Goal: Task Accomplishment & Management: Use online tool/utility

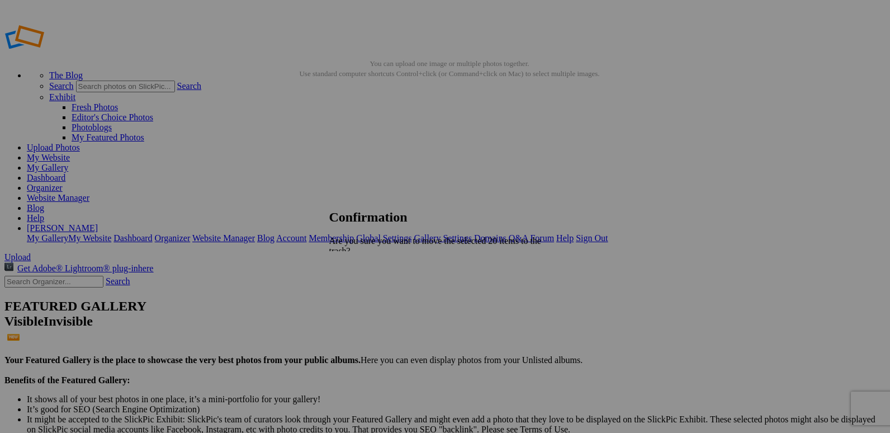
click at [544, 298] on div "Cancel Yes" at bounding box center [441, 300] width 224 height 10
click at [367, 296] on span "Yes" at bounding box center [360, 300] width 13 height 10
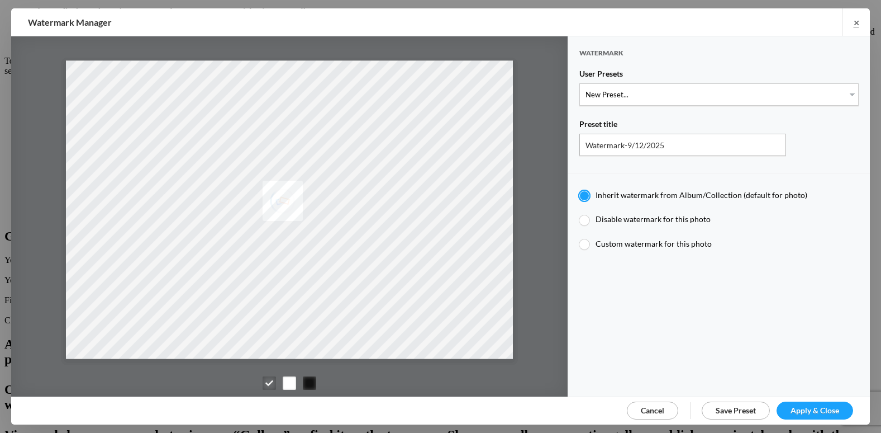
scroll to position [391, 0]
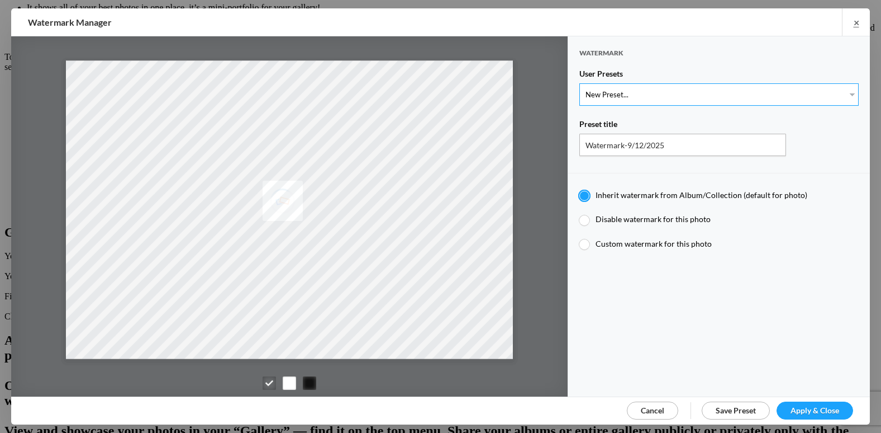
click at [684, 97] on select "New Preset... @etergen_sports lower @etergen_sports2 PRINT WATERMARK LOWER" at bounding box center [719, 94] width 279 height 22
select select "2: Object"
click at [580, 83] on select "New Preset... @etergen_sports lower @etergen_sports2 PRINT WATERMARK LOWER" at bounding box center [719, 94] width 279 height 22
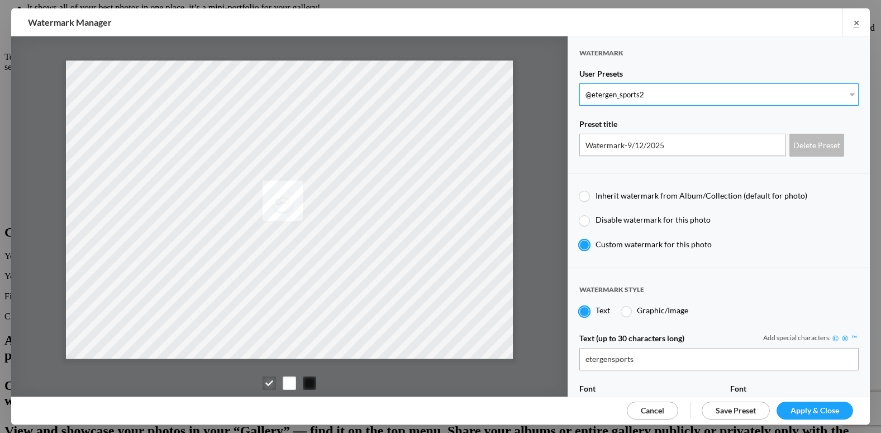
type input "@etergen_sports2"
radio input "false"
radio input "true"
type input "@etergen_sports"
type input "0.5"
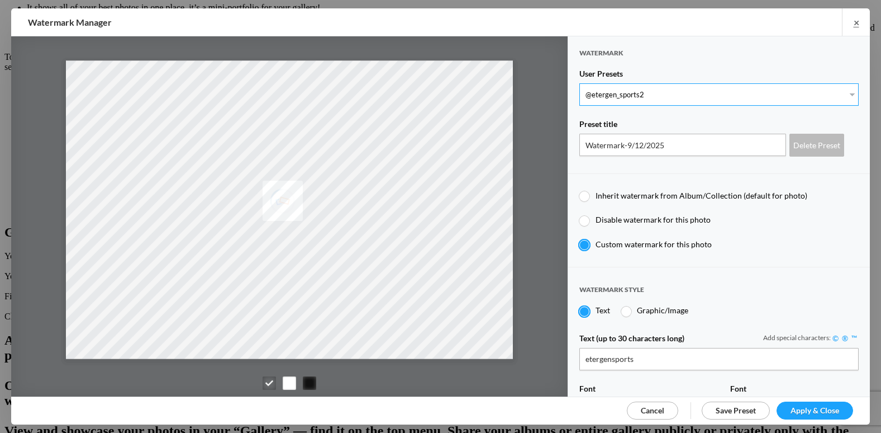
type input "128"
radio input "true"
type input "0"
type input "20"
radio input "false"
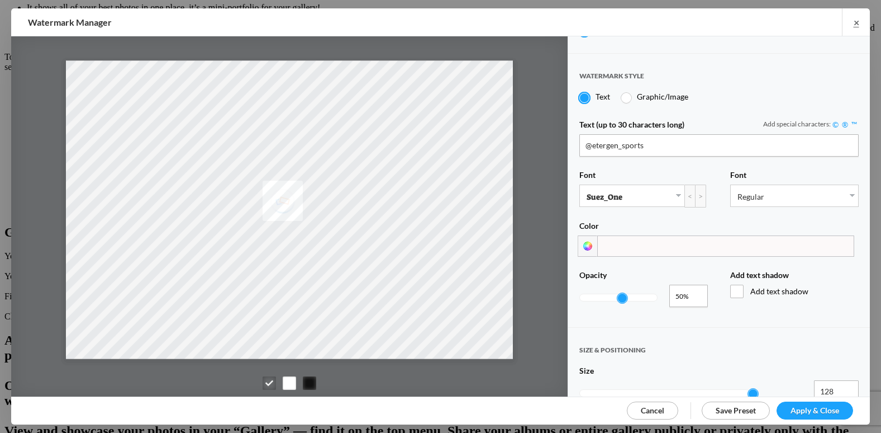
scroll to position [224, 0]
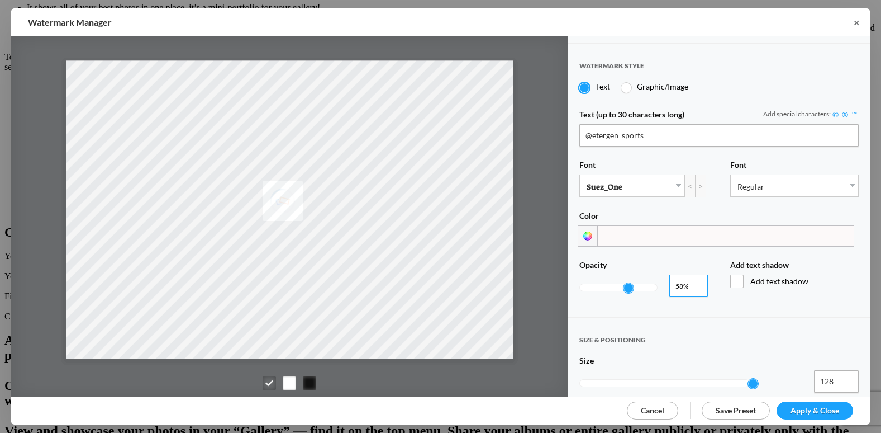
click at [694, 278] on input "0.61" at bounding box center [689, 285] width 39 height 22
click at [694, 277] on input "0.78" at bounding box center [689, 285] width 39 height 22
type input "0.9"
click at [694, 277] on input "0.9" at bounding box center [689, 285] width 39 height 22
click at [803, 406] on span "Apply & Close" at bounding box center [815, 410] width 49 height 10
